Goal: Task Accomplishment & Management: Manage account settings

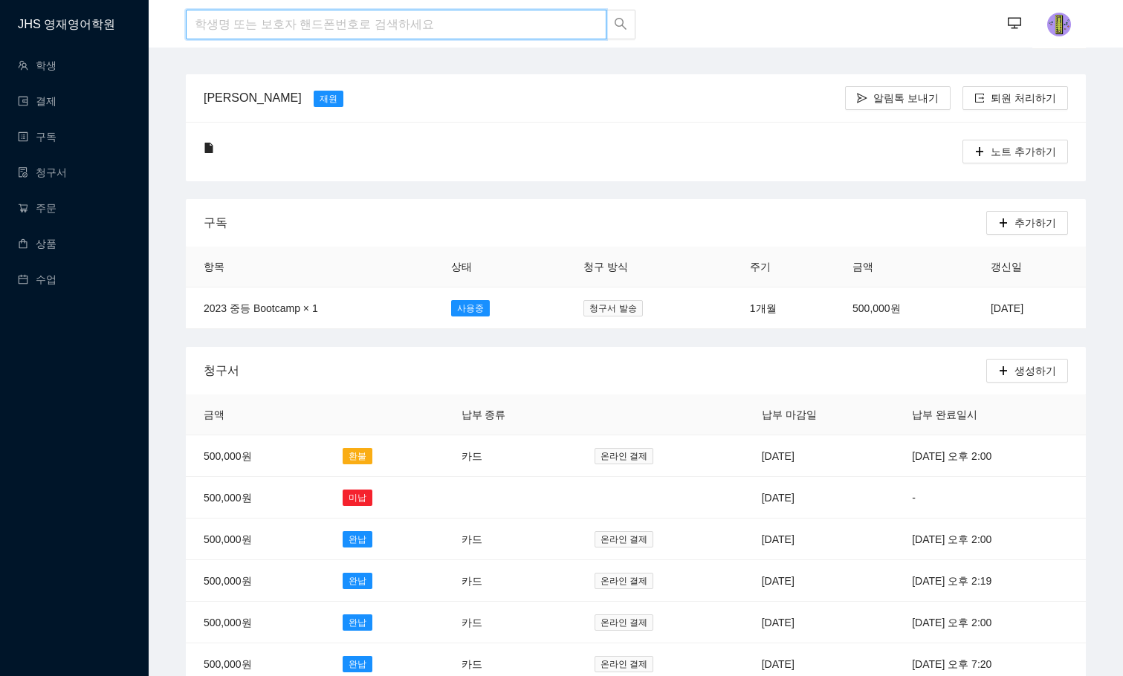
click at [292, 36] on input "search" at bounding box center [396, 25] width 421 height 30
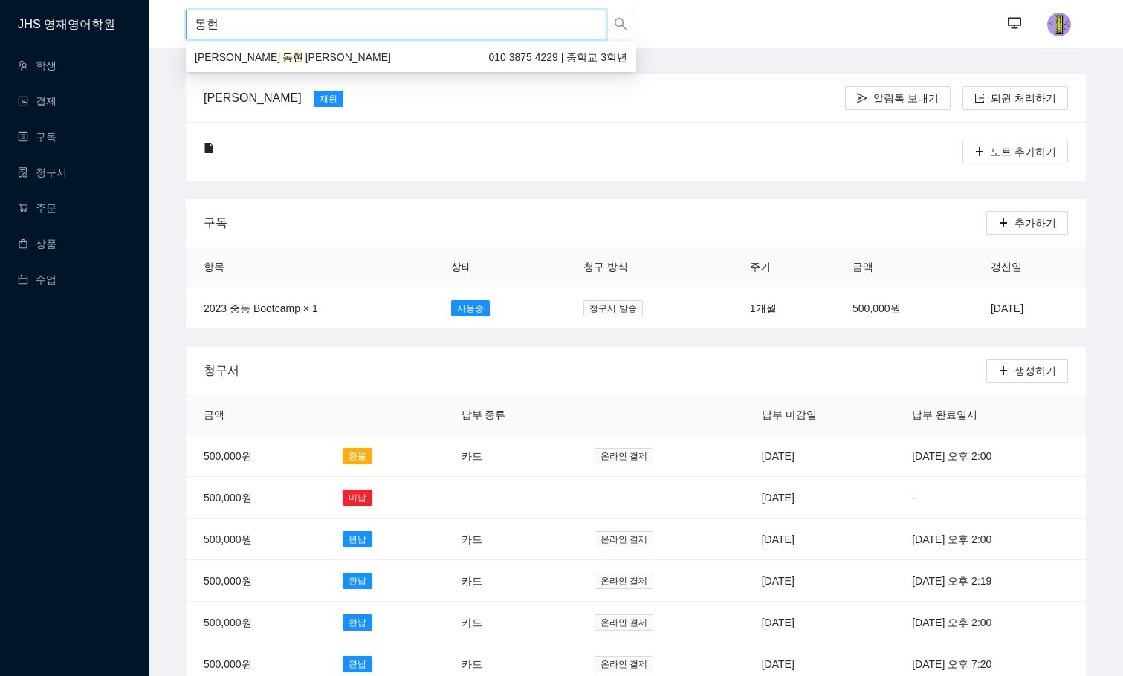
click at [280, 48] on div "[PERSON_NAME] [PERSON_NAME] 010 3875 4229 | 중학교 3학년" at bounding box center [411, 57] width 450 height 24
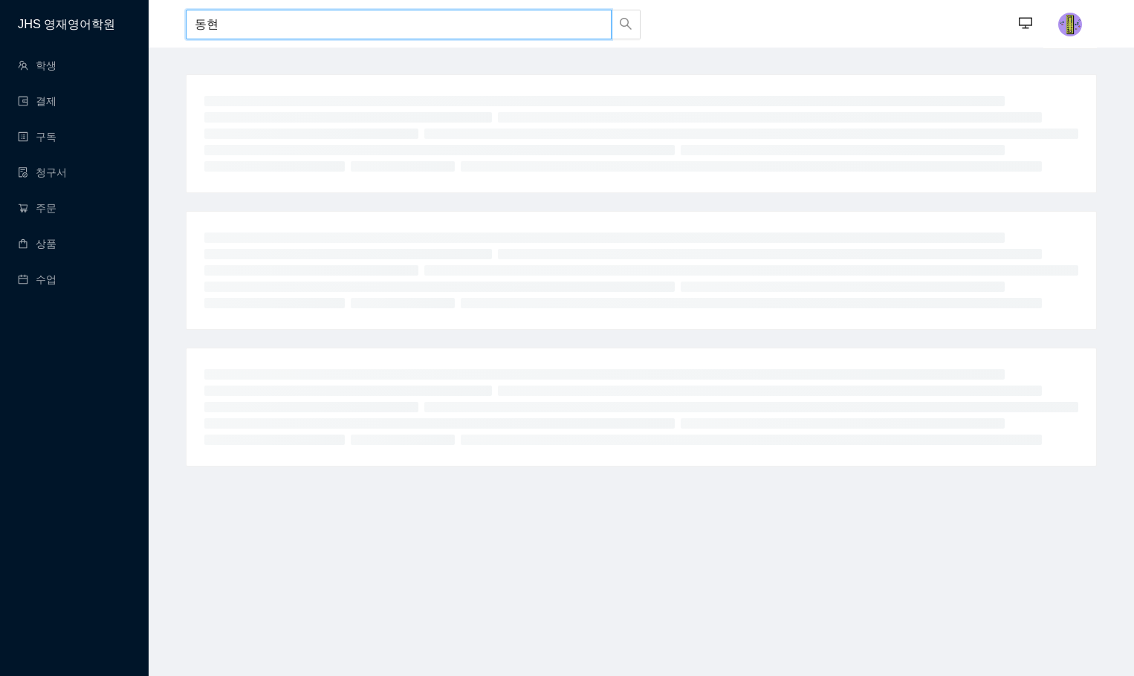
click at [232, 24] on input "동현" at bounding box center [399, 25] width 426 height 30
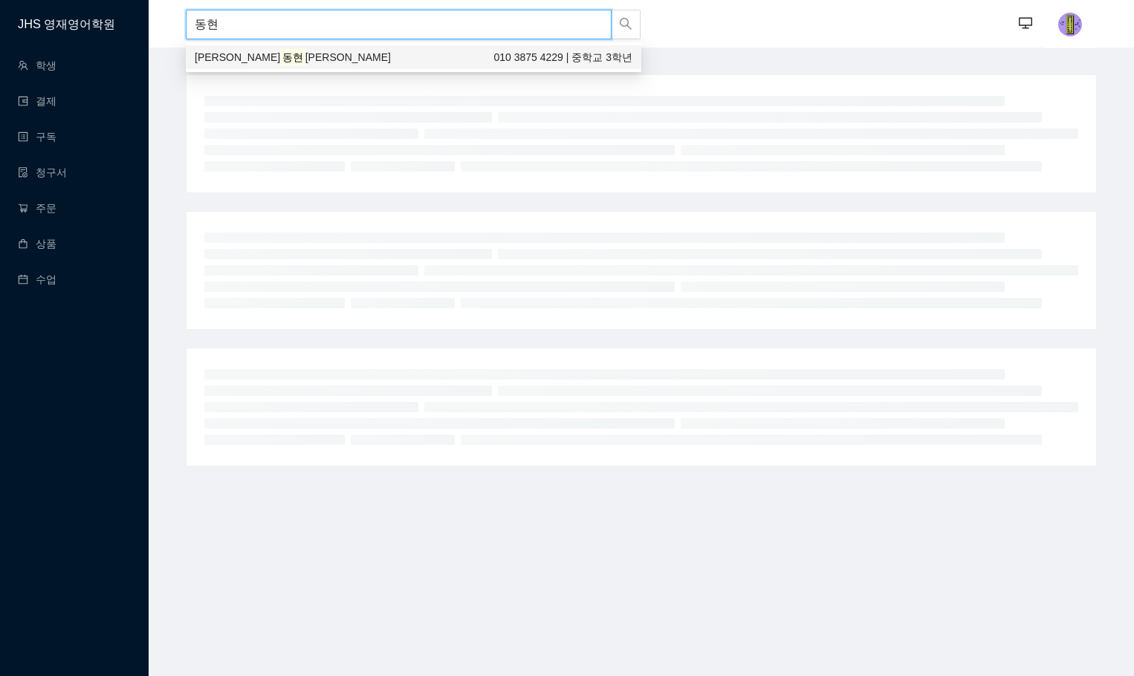
click at [280, 49] on mark "동현" at bounding box center [292, 57] width 25 height 16
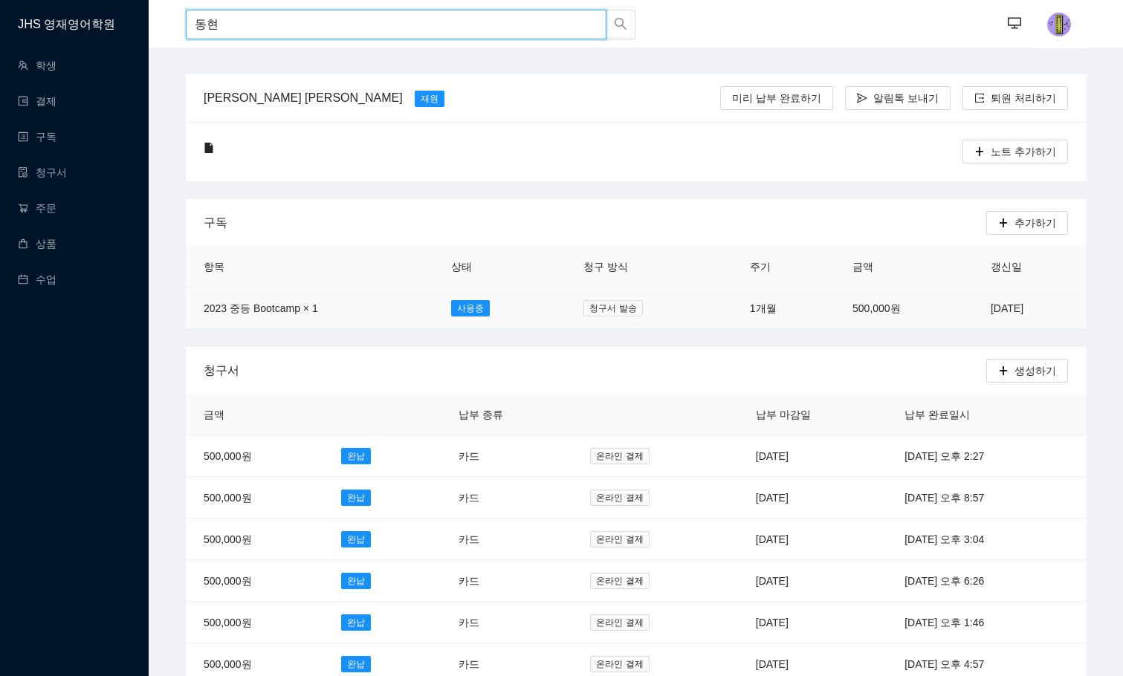
type input "동현"
click at [976, 318] on td "[DATE]" at bounding box center [1029, 309] width 113 height 42
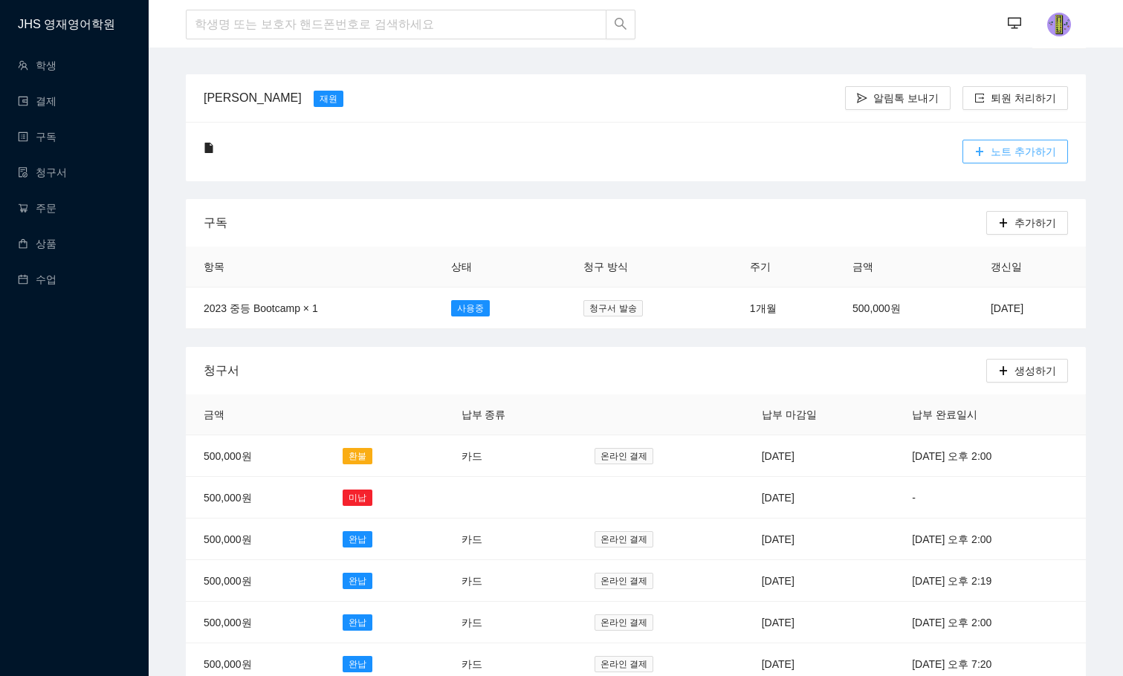
click at [1019, 145] on span "노트 추가하기" at bounding box center [1022, 151] width 65 height 16
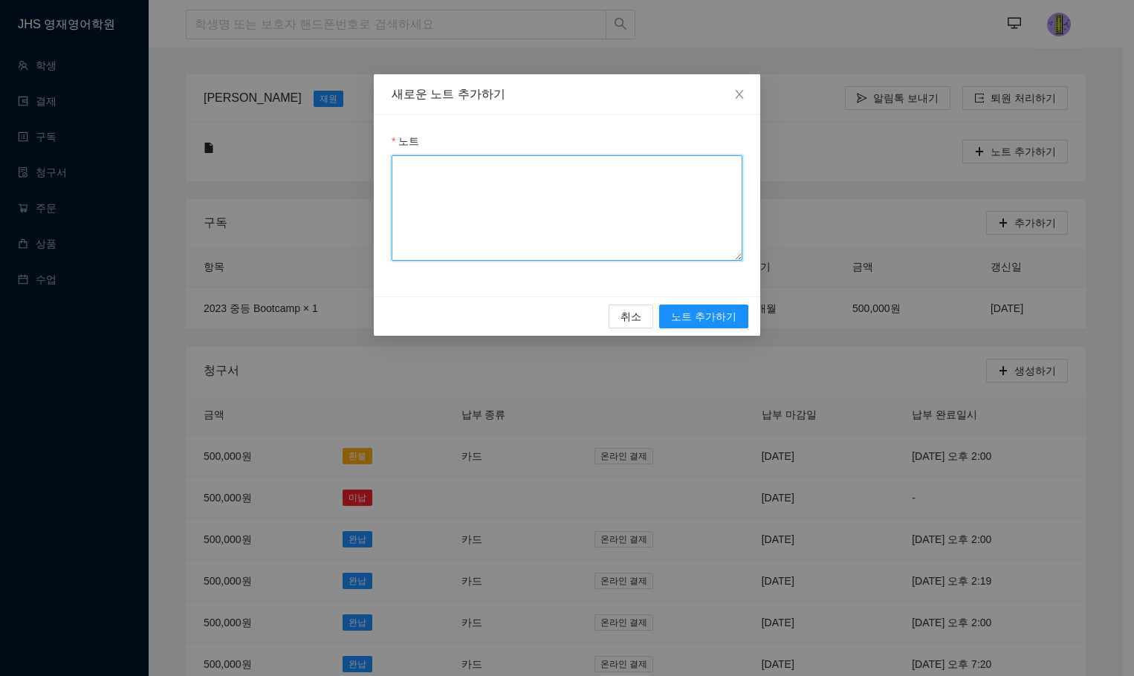
click at [465, 166] on textarea "노트" at bounding box center [567, 208] width 351 height 106
click at [643, 168] on textarea "카드 변경 요청으로 [DATE] 납부하신 청구서를 환불 처리완료." at bounding box center [567, 208] width 351 height 106
drag, startPoint x: 690, startPoint y: 168, endPoint x: 699, endPoint y: 167, distance: 9.7
click at [692, 168] on textarea "카드 변경 요청으로 [DATE] 납부하신 청구서 환불 처리완료." at bounding box center [567, 208] width 351 height 106
click at [701, 166] on textarea "카드 변경 요청으로 [DATE] 납부하신 청구서 환불 처리완료." at bounding box center [567, 208] width 351 height 106
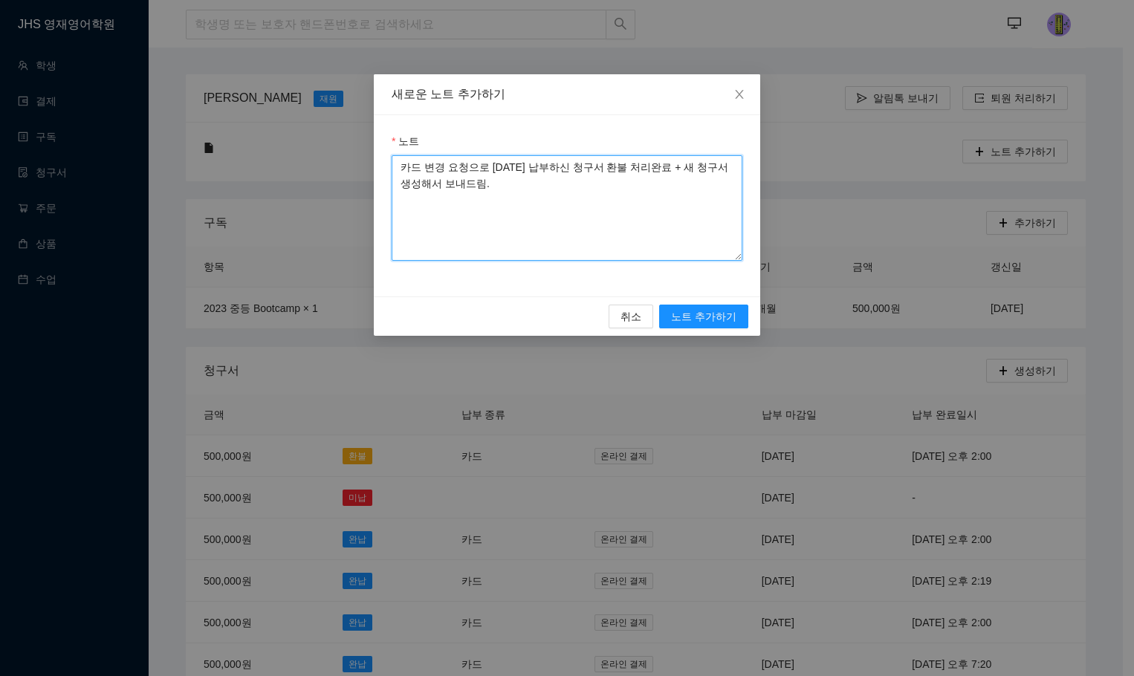
type textarea "카드 변경 요청으로 [DATE] 납부하신 청구서 환불 처리완료 + 새 청구서 생성해서 보내드림."
click at [757, 497] on div "새로운 노트 추가하기 노트 카드 변경 요청으로 [DATE] 납부하신 청구서 환불 처리완료 + 새 청구서 생성해서 보내드림. 취소 노트 추가하기" at bounding box center [567, 338] width 1134 height 676
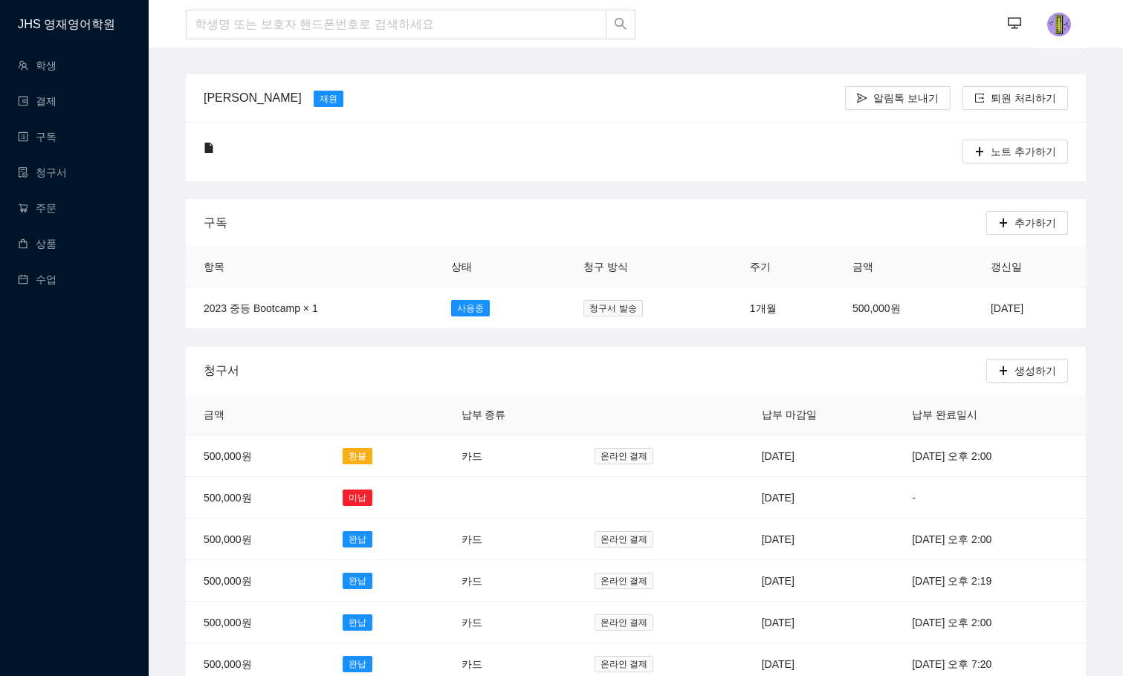
click at [757, 497] on td "[DATE]" at bounding box center [819, 498] width 151 height 42
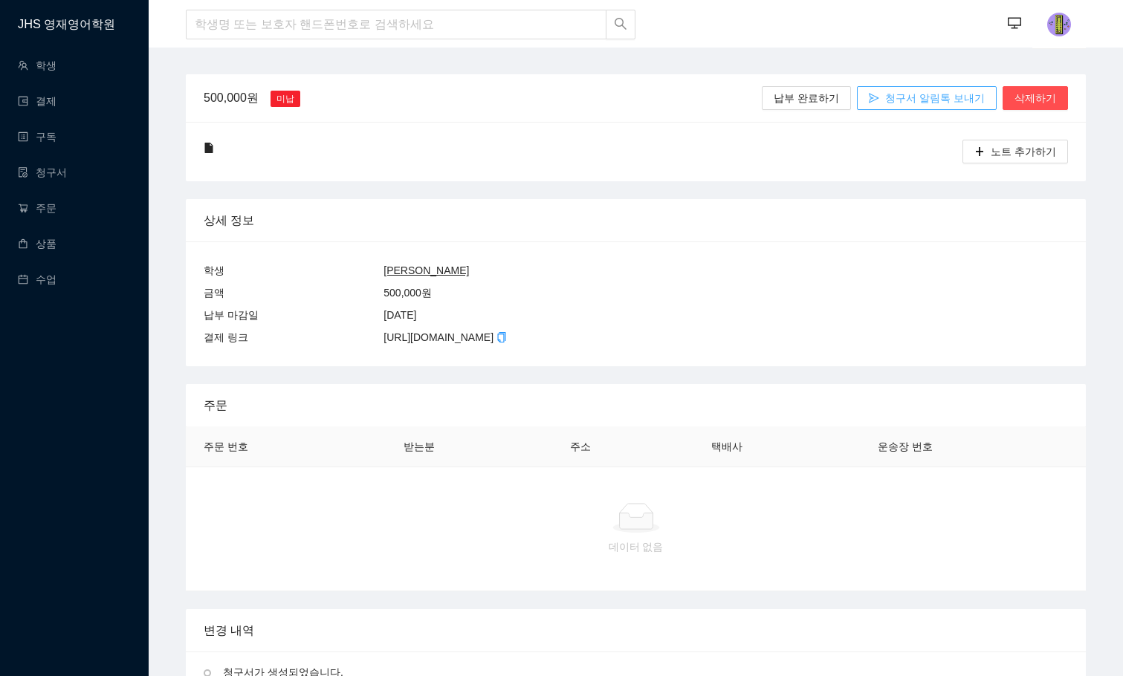
click at [937, 103] on span "청구서 알림톡 보내기" at bounding box center [935, 98] width 100 height 16
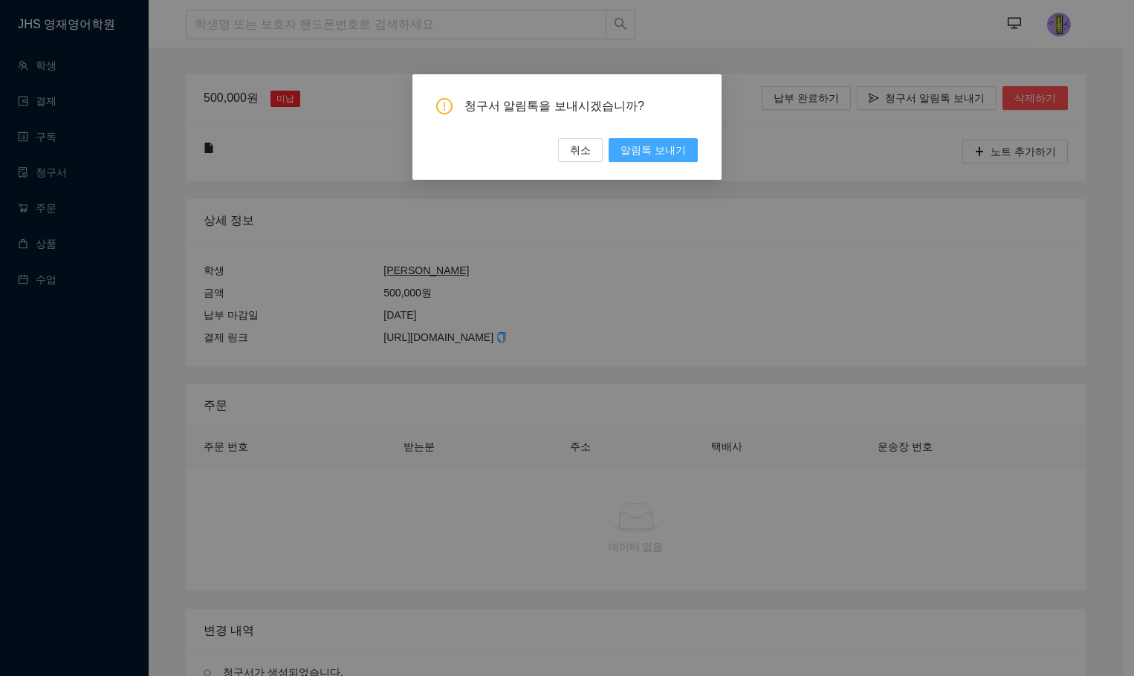
click at [675, 146] on span "알림톡 보내기" at bounding box center [652, 150] width 65 height 16
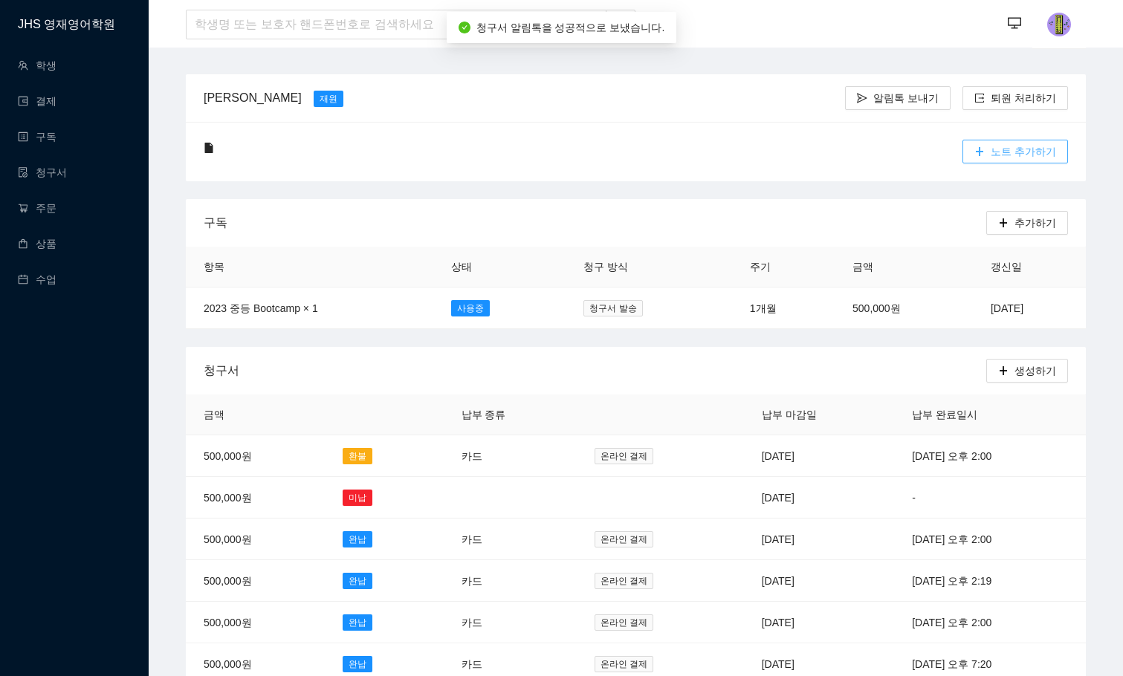
click at [1029, 155] on span "노트 추가하기" at bounding box center [1022, 151] width 65 height 16
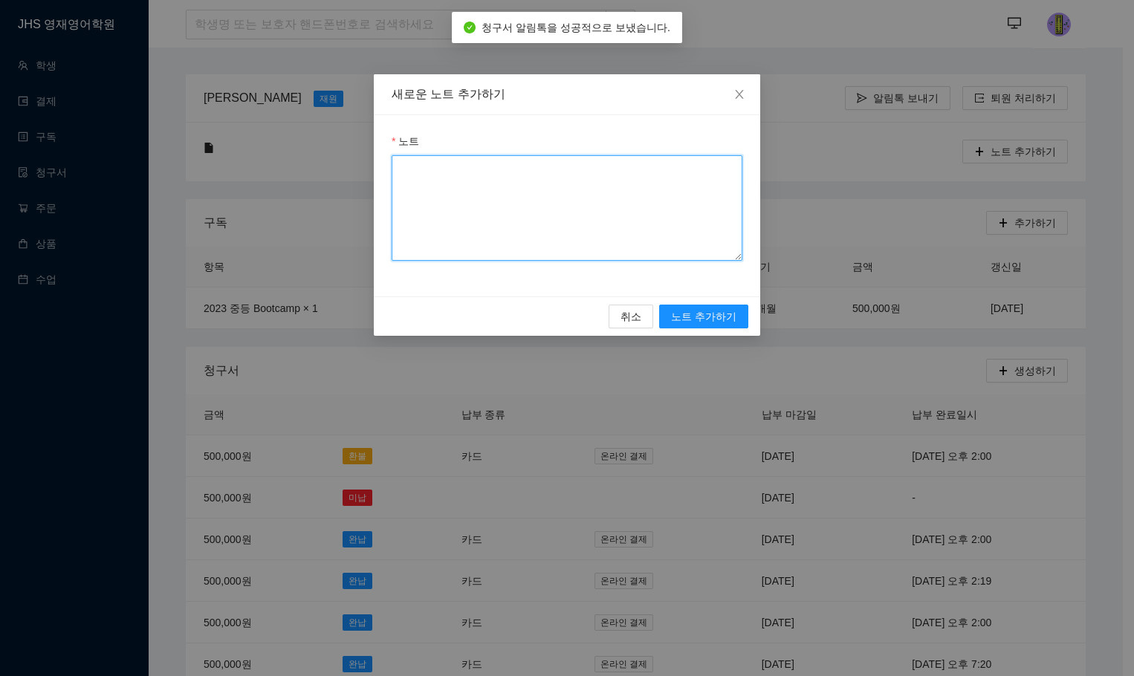
click at [646, 188] on textarea "노트" at bounding box center [567, 208] width 351 height 106
click at [521, 186] on textarea "노트" at bounding box center [567, 208] width 351 height 106
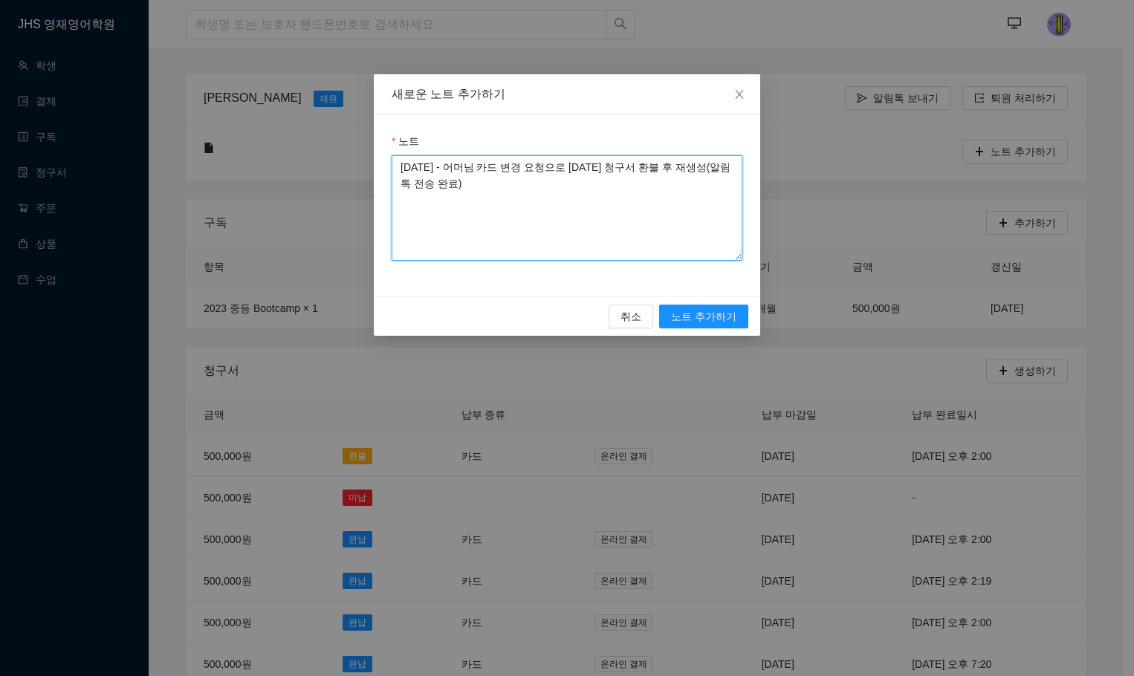
click at [692, 174] on textarea "[DATE] - 어머님 카드 변경 요청으로 [DATE] 청구서 환불 후 재생성(알림톡 전송 완료)" at bounding box center [567, 208] width 351 height 106
click at [702, 169] on textarea "[DATE] - 어머님 카드 변경 요청으로 [DATE] 청구서 환불 후 재생성(알림톡 전송 완료)" at bounding box center [567, 208] width 351 height 106
click at [710, 163] on textarea "[DATE] - 어머님 카드 변경 요청으로 [DATE] 청구서 환불 후 재생성(알림톡 전송 완료)" at bounding box center [567, 208] width 351 height 106
click at [713, 166] on textarea "[DATE] - 어머님 카드 변경 요청으로 [DATE] 청구서 환불 후 재생성(알림톡 전송 완료)" at bounding box center [567, 208] width 351 height 106
click at [716, 166] on textarea "[DATE] - 어머님 카드 변경 요청으로 [DATE] 청구서 환불 후 재생성(알림톡 전송 완료)" at bounding box center [567, 208] width 351 height 106
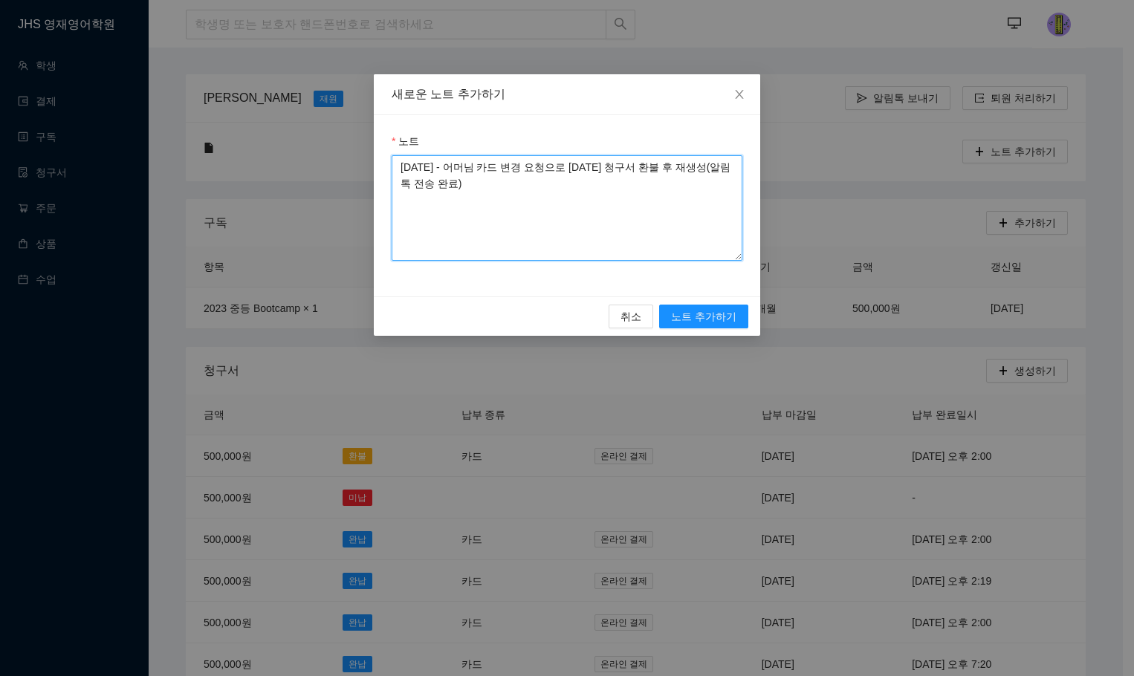
click at [418, 187] on textarea "[DATE] - 어머님 카드 변경 요청으로 [DATE] 청구서 환불 후 재생성(알림톡 전송 완료)" at bounding box center [567, 208] width 351 height 106
click at [585, 188] on textarea "[DATE] - 어머님 카드 변경 요청으로 [DATE] 청구서 환불 후 재생성(알림톡 전송 완료)" at bounding box center [567, 208] width 351 height 106
click at [712, 170] on textarea "[DATE] - 어머님 카드 변경 요청으로 [DATE] 청구서 환불 후 재생성(알림톡 전송 완료)" at bounding box center [567, 208] width 351 height 106
click at [674, 233] on textarea "[DATE] - 어머님 카드 변경 요청으로 [DATE] 청구서 환불 후 재생성함(알림톡 전송 완료)" at bounding box center [567, 208] width 351 height 106
type textarea "[DATE] - 어머님 카드 변경 요청으로 [DATE] 청구서 환불 후 재생성함(알림톡 전송 완료)"
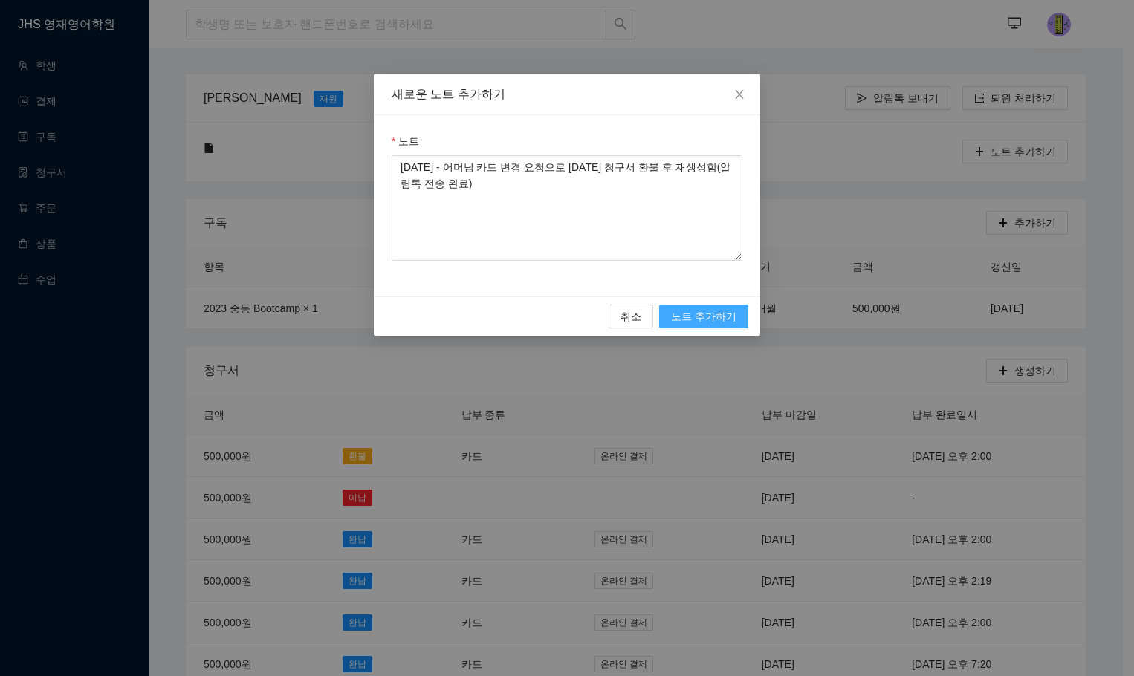
click at [716, 311] on span "노트 추가하기" at bounding box center [703, 316] width 65 height 16
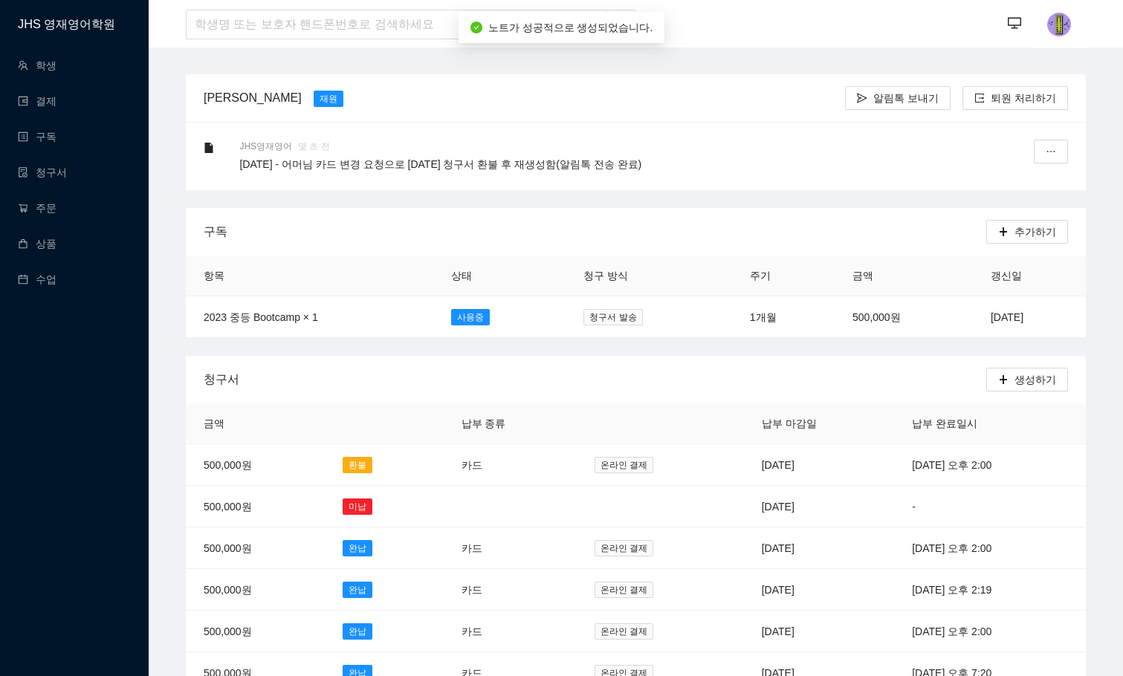
click at [836, 155] on div "JHS영재영어 몇 초 전 [DATE] - 어머님 카드 변경 요청으로 [DATE] 청구서 환불 후 재생성함(알림톡 전송 완료)" at bounding box center [617, 156] width 756 height 33
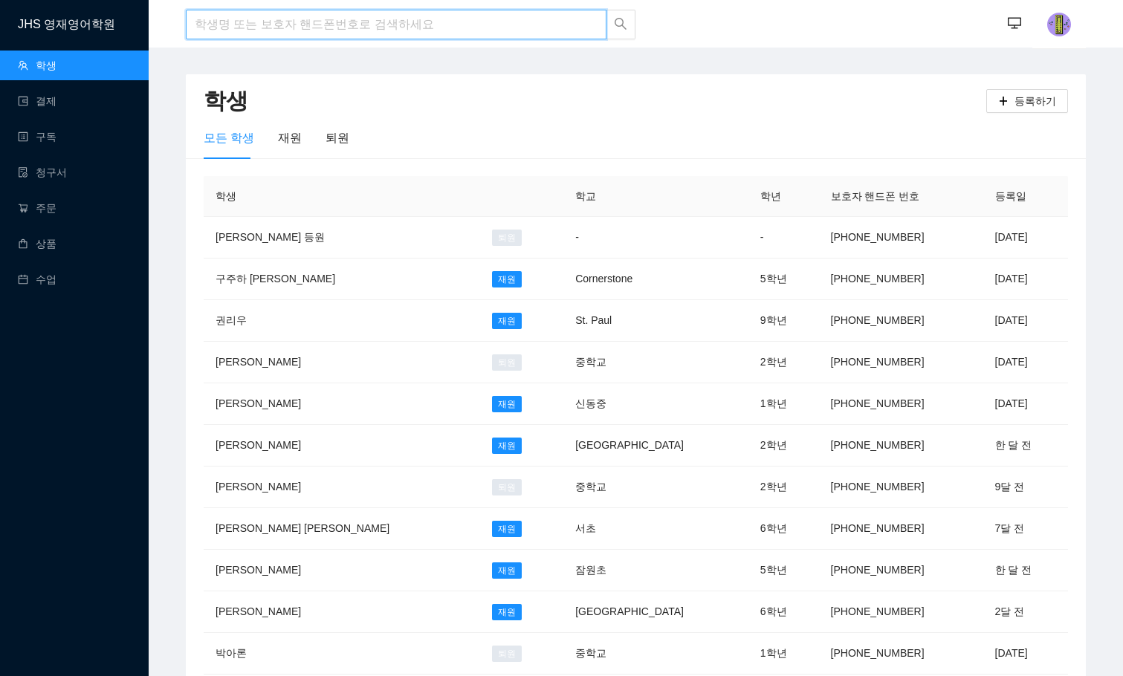
click at [360, 26] on input "search" at bounding box center [396, 25] width 421 height 30
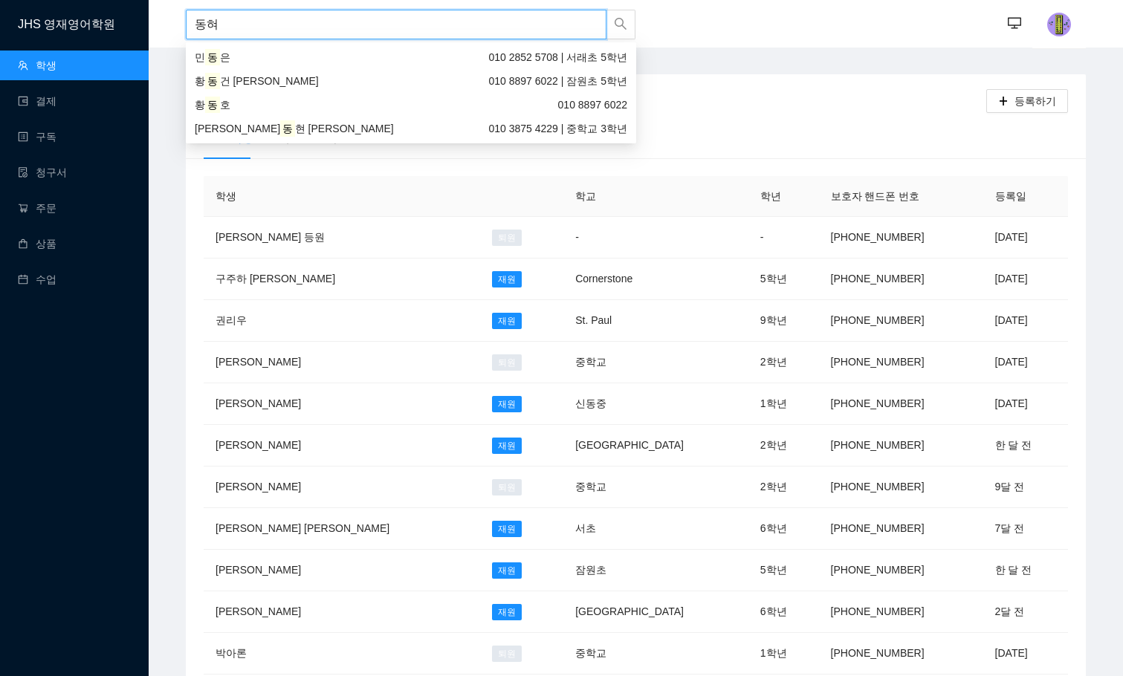
type input "동현"
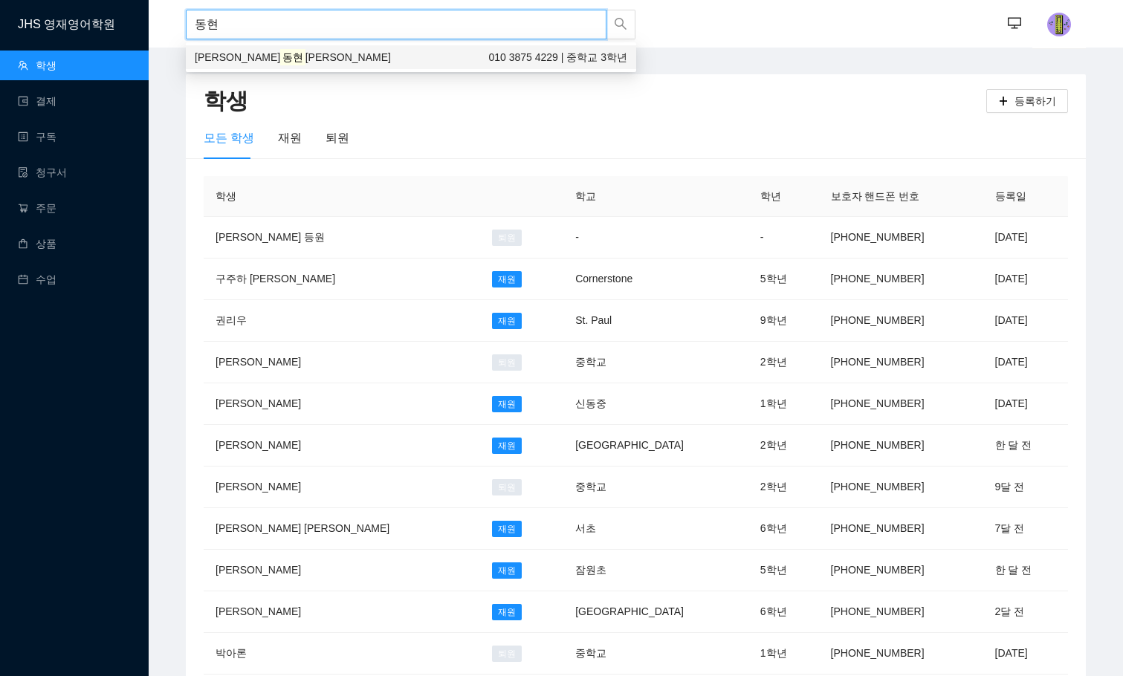
click at [329, 51] on div "[PERSON_NAME] [PERSON_NAME] 010 3875 4229 | 중학교 3학년" at bounding box center [411, 57] width 432 height 16
